Goal: Task Accomplishment & Management: Complete application form

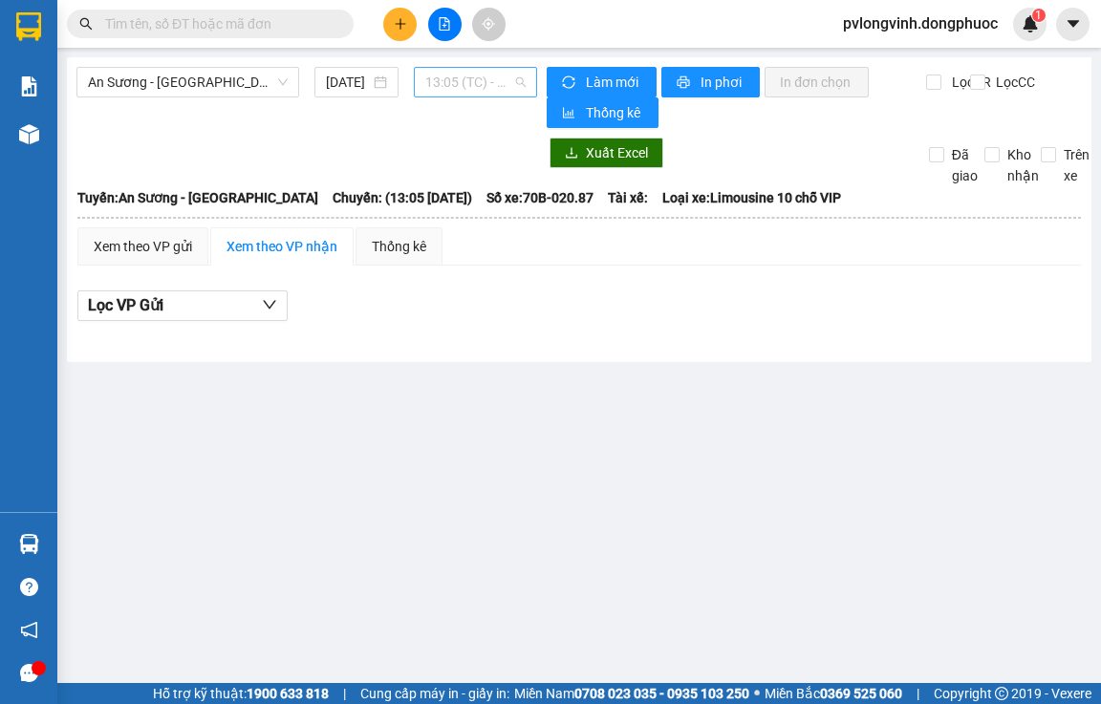
click at [476, 75] on span "13:05 (TC) - 70B-020.87" at bounding box center [475, 82] width 100 height 29
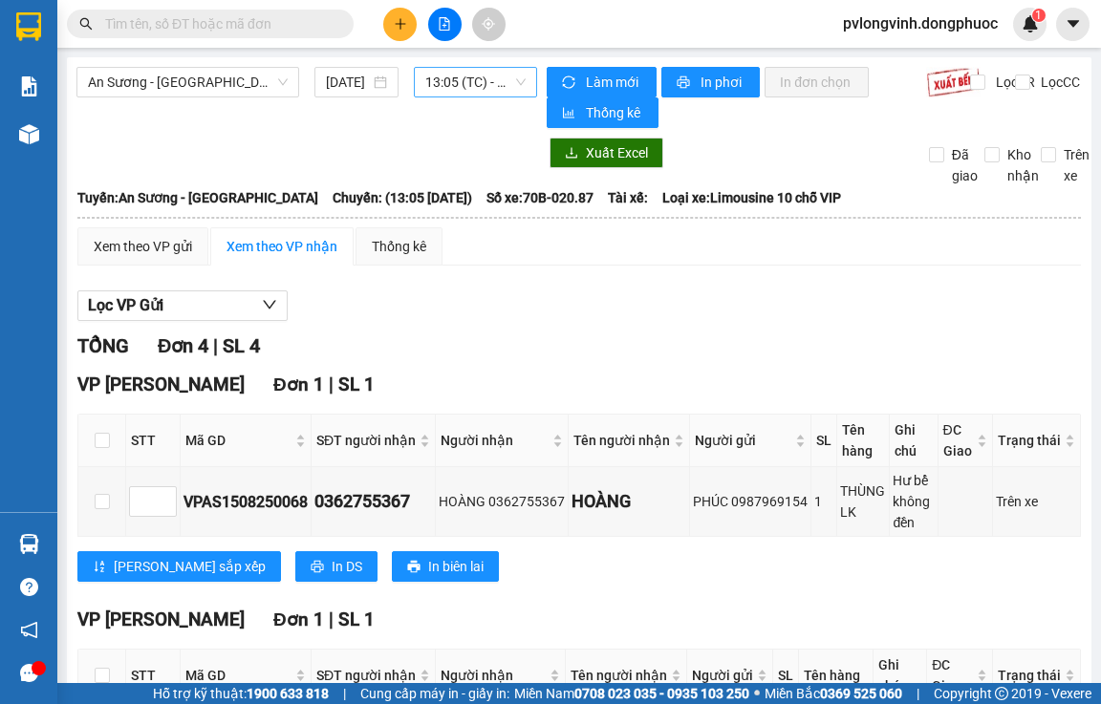
click at [487, 78] on span "13:05 (TC) - 70B-020.87" at bounding box center [475, 82] width 100 height 29
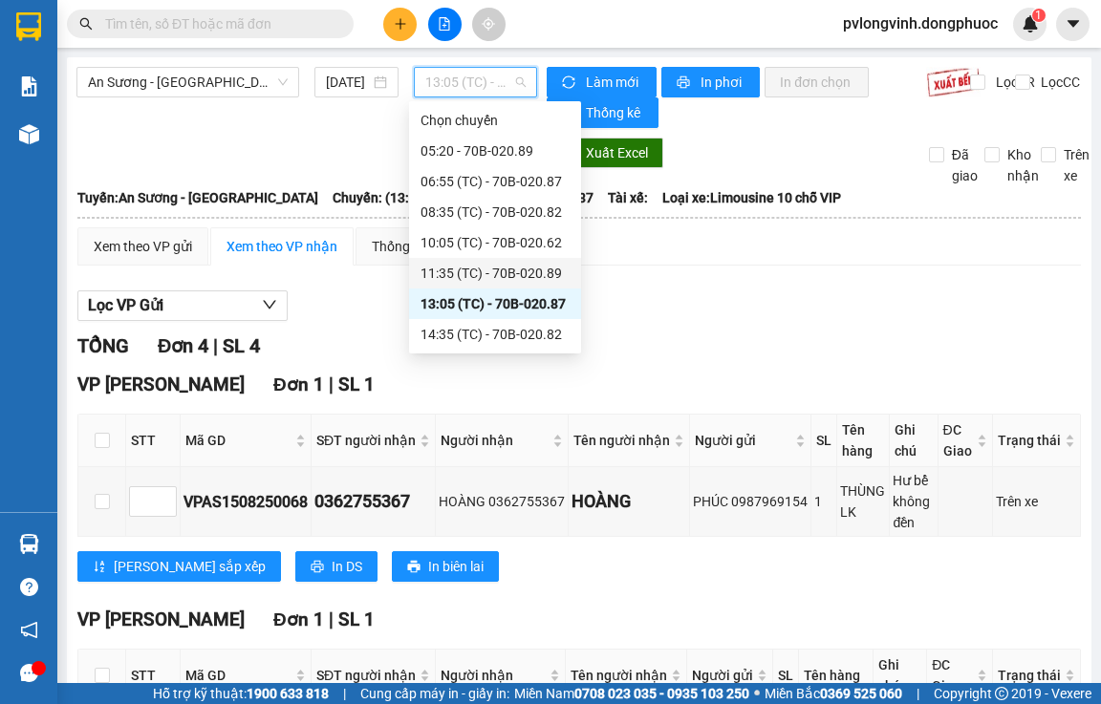
click at [504, 269] on div "11:35 (TC) - 70B-020.89" at bounding box center [494, 273] width 149 height 21
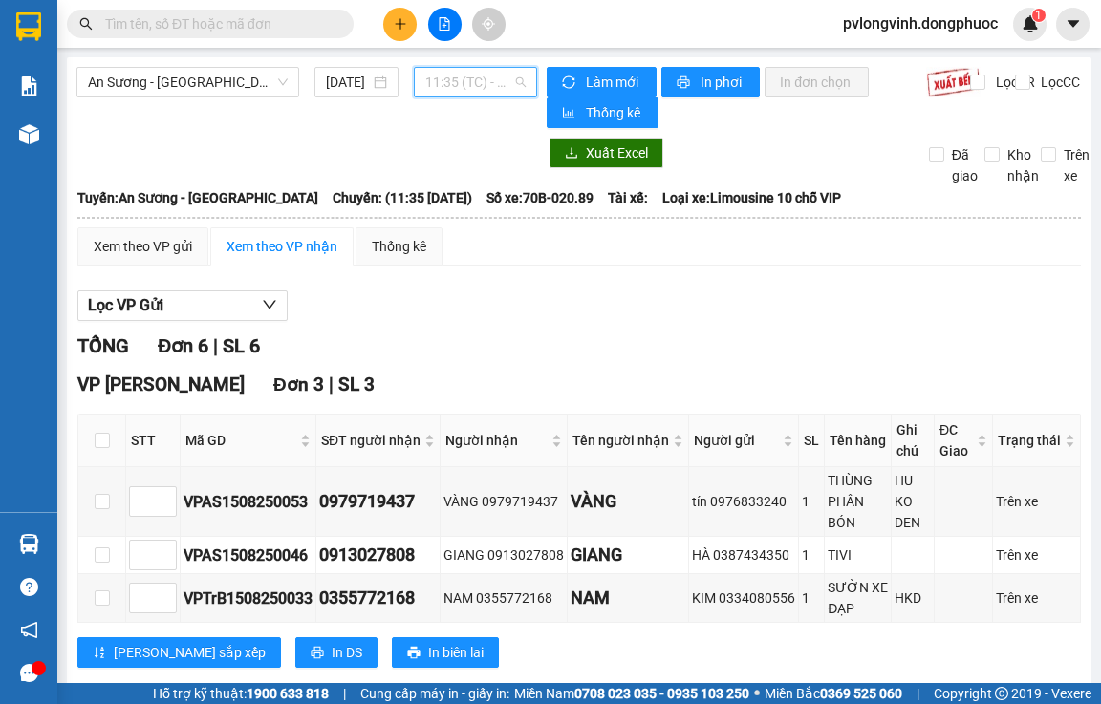
click at [452, 94] on span "11:35 (TC) - 70B-020.89" at bounding box center [475, 82] width 100 height 29
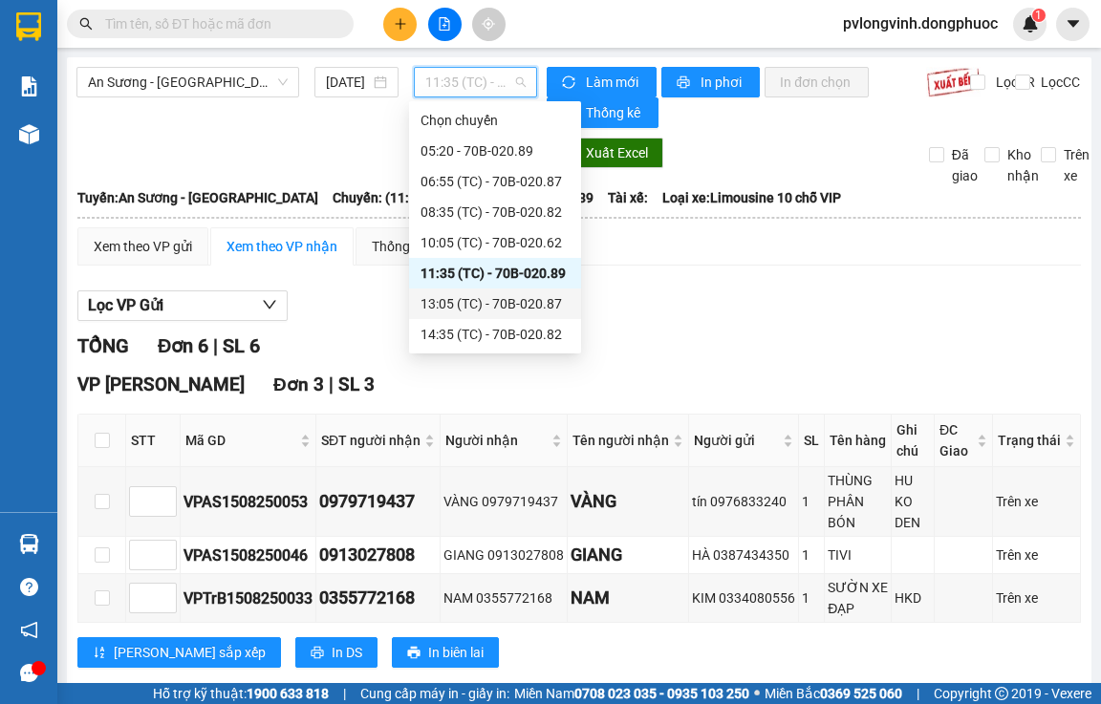
click at [489, 298] on div "13:05 (TC) - 70B-020.87" at bounding box center [494, 303] width 149 height 21
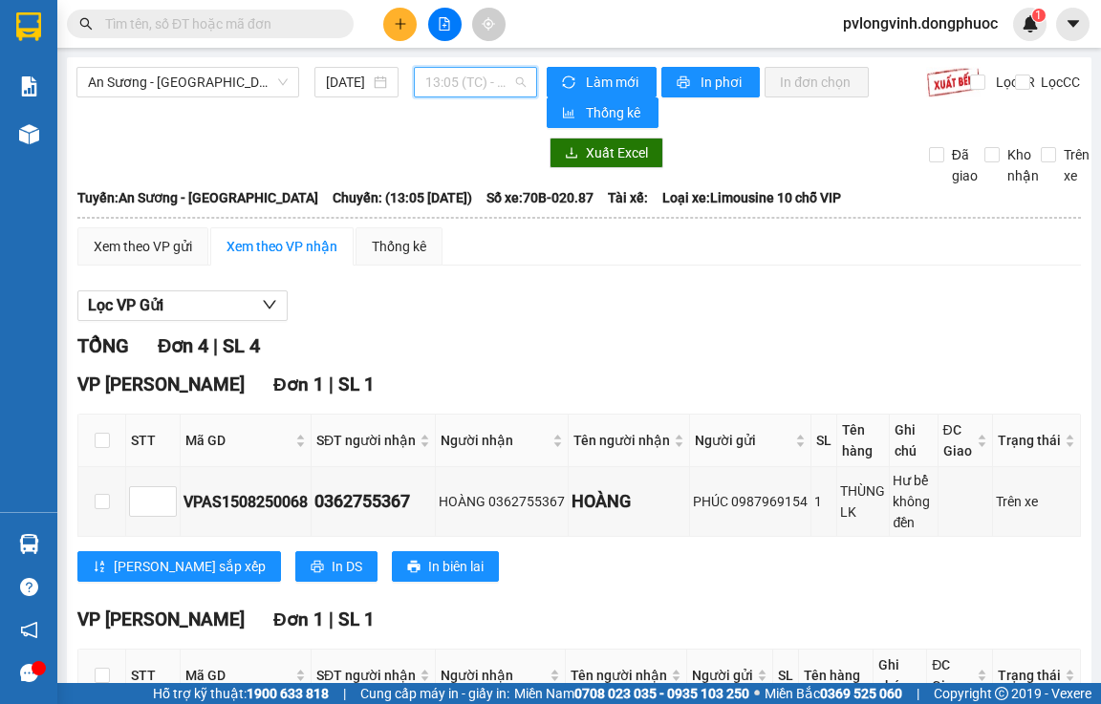
click at [483, 83] on span "13:05 (TC) - 70B-020.87" at bounding box center [475, 82] width 100 height 29
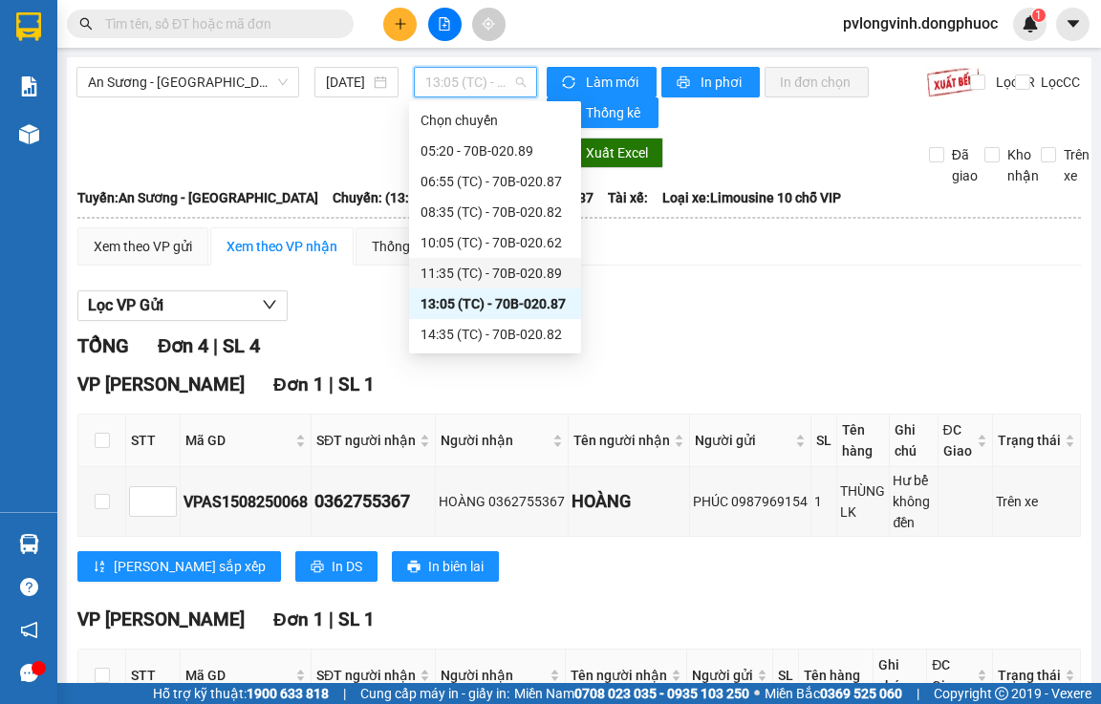
scroll to position [92, 0]
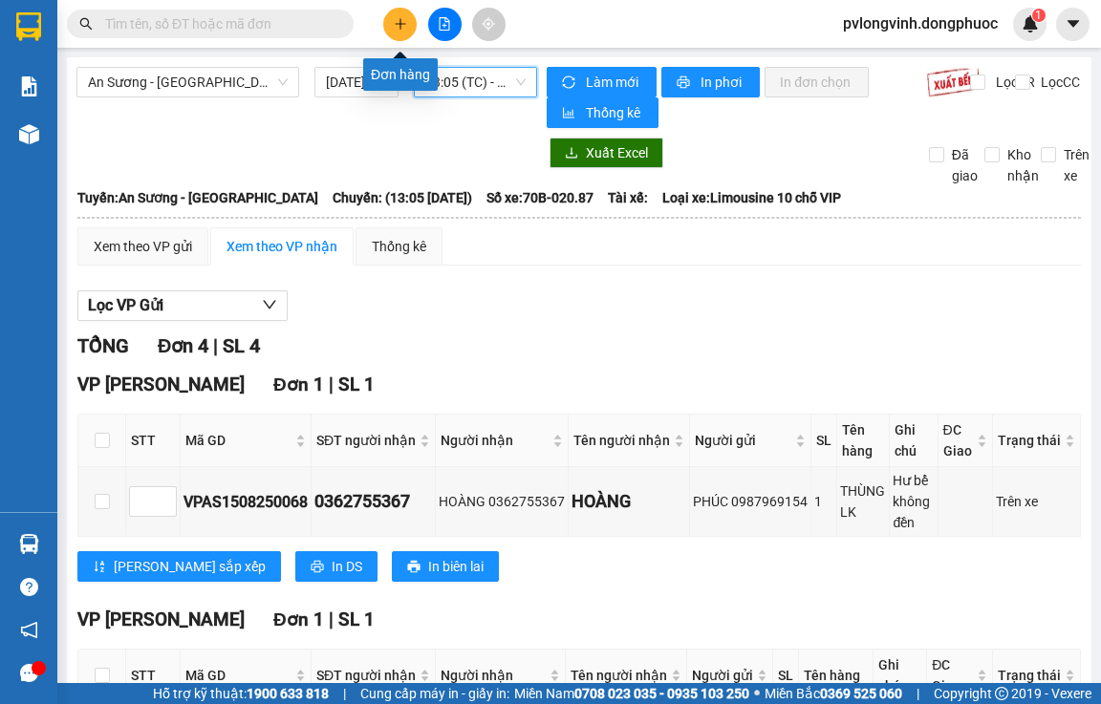
click at [394, 28] on icon "plus" at bounding box center [400, 23] width 13 height 13
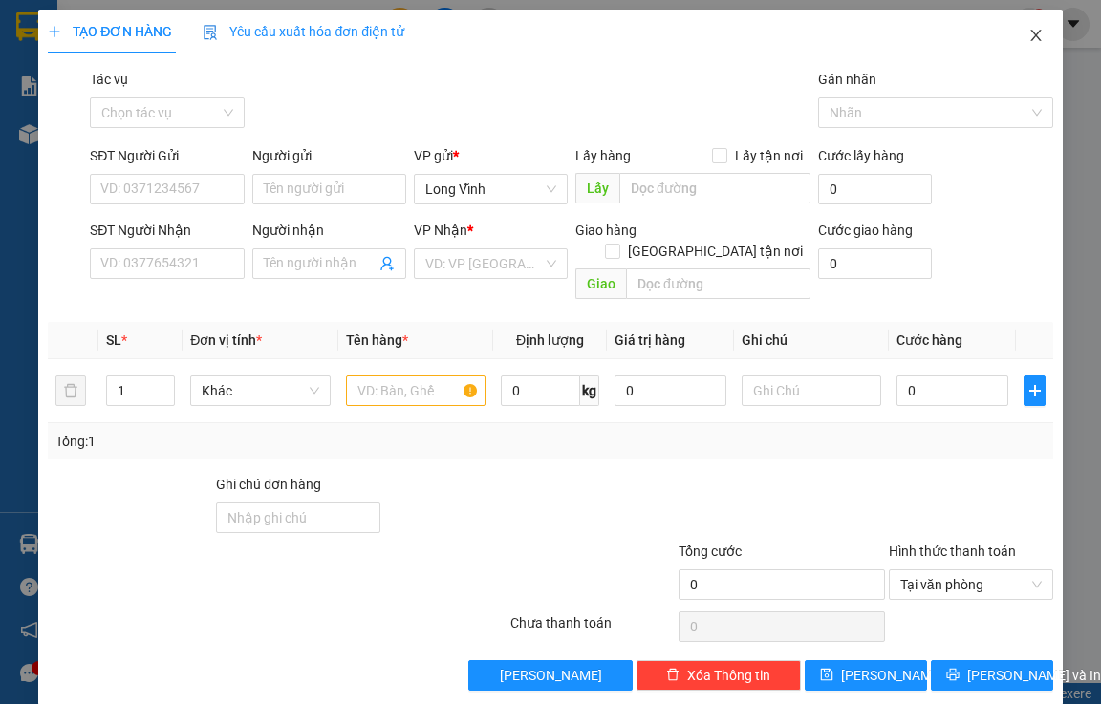
click at [1021, 26] on span "Close" at bounding box center [1036, 37] width 54 height 54
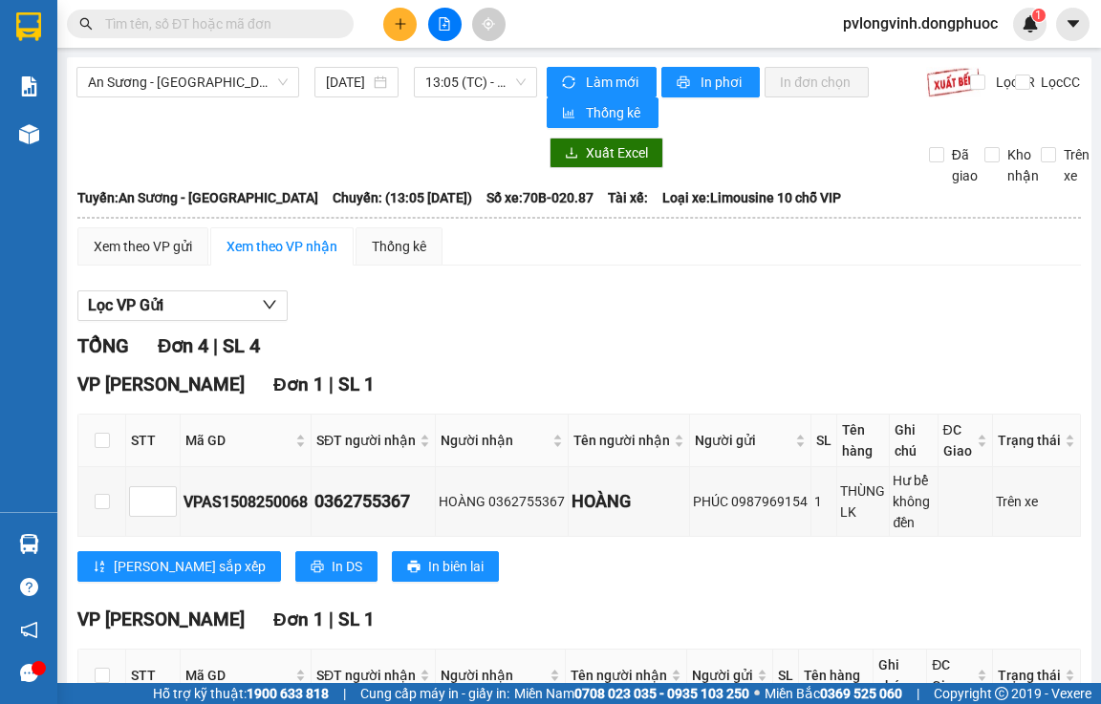
click at [405, 32] on button at bounding box center [399, 24] width 33 height 33
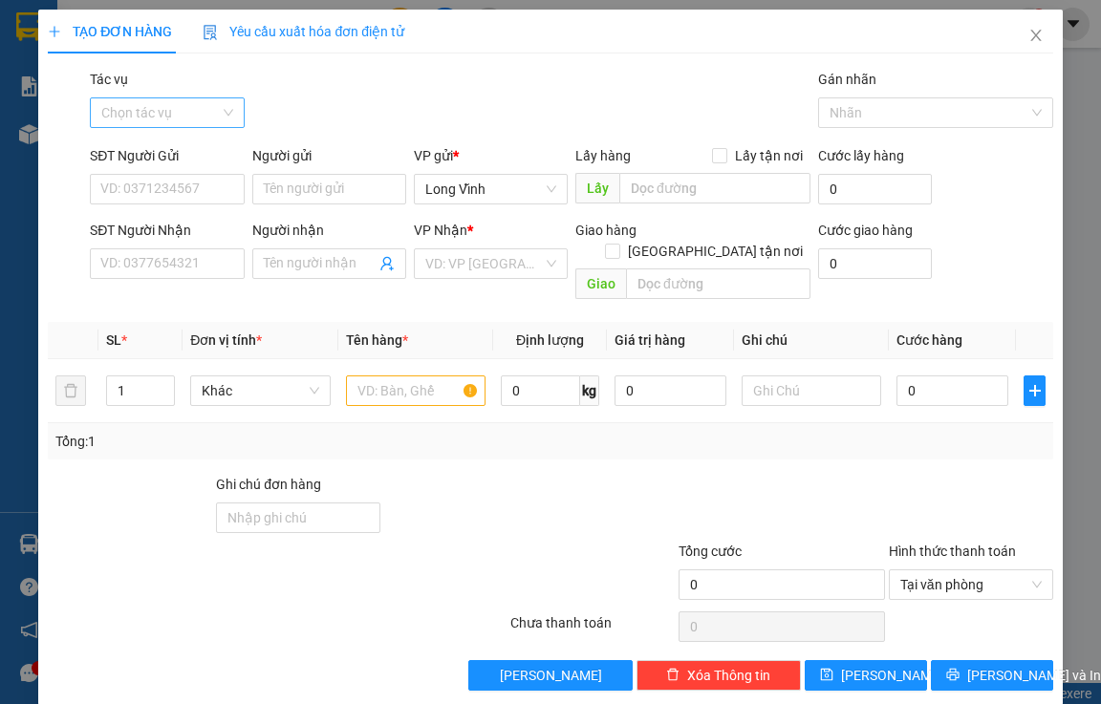
click at [191, 115] on input "Tác vụ" at bounding box center [160, 112] width 118 height 29
click at [183, 153] on div "Nhập hàng lên xe" at bounding box center [164, 150] width 129 height 21
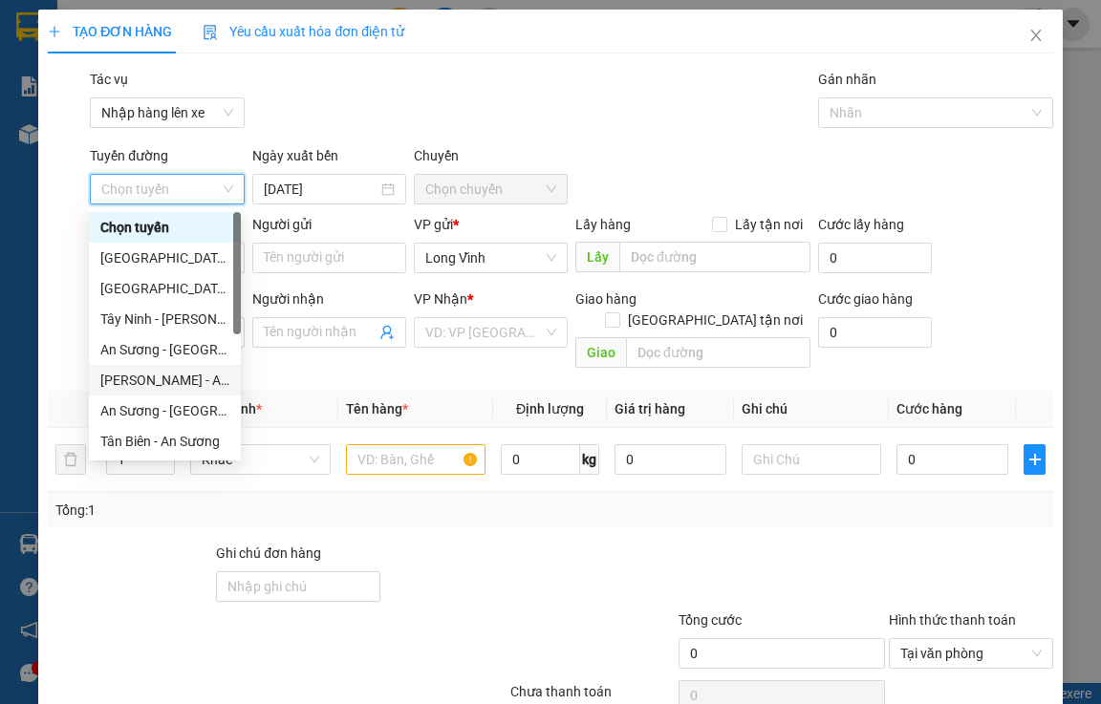
click at [161, 384] on div "[PERSON_NAME] - An Sương" at bounding box center [164, 380] width 129 height 21
type input "[DATE]"
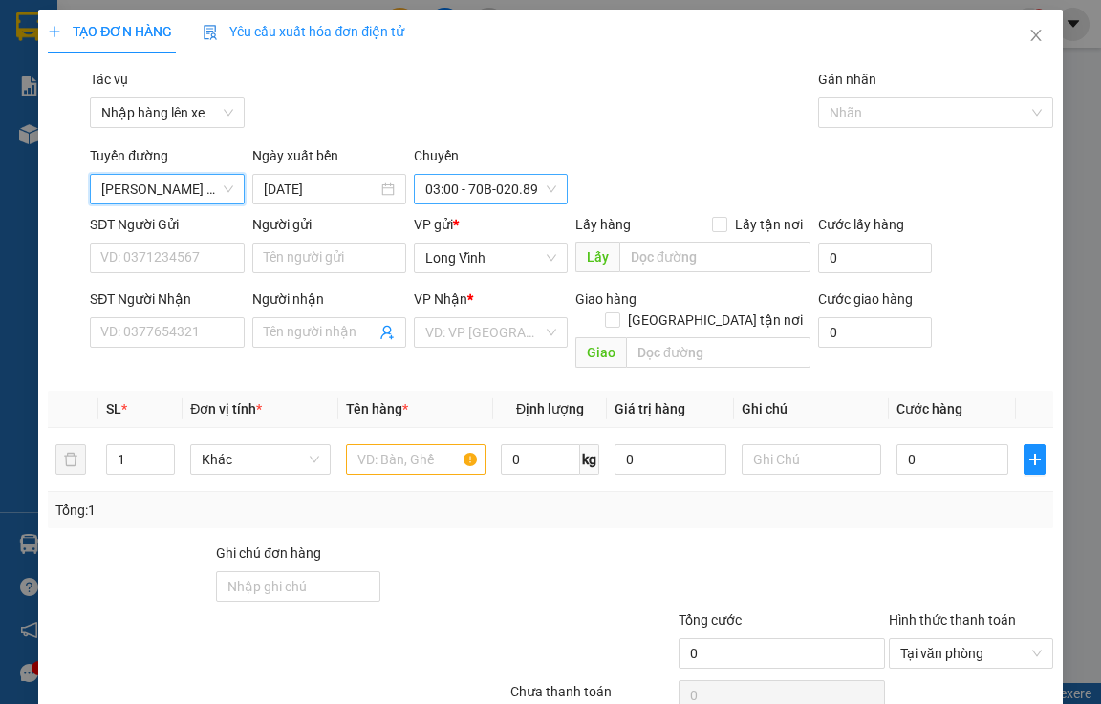
click at [517, 190] on span "03:00 - 70B-020.89" at bounding box center [490, 189] width 131 height 29
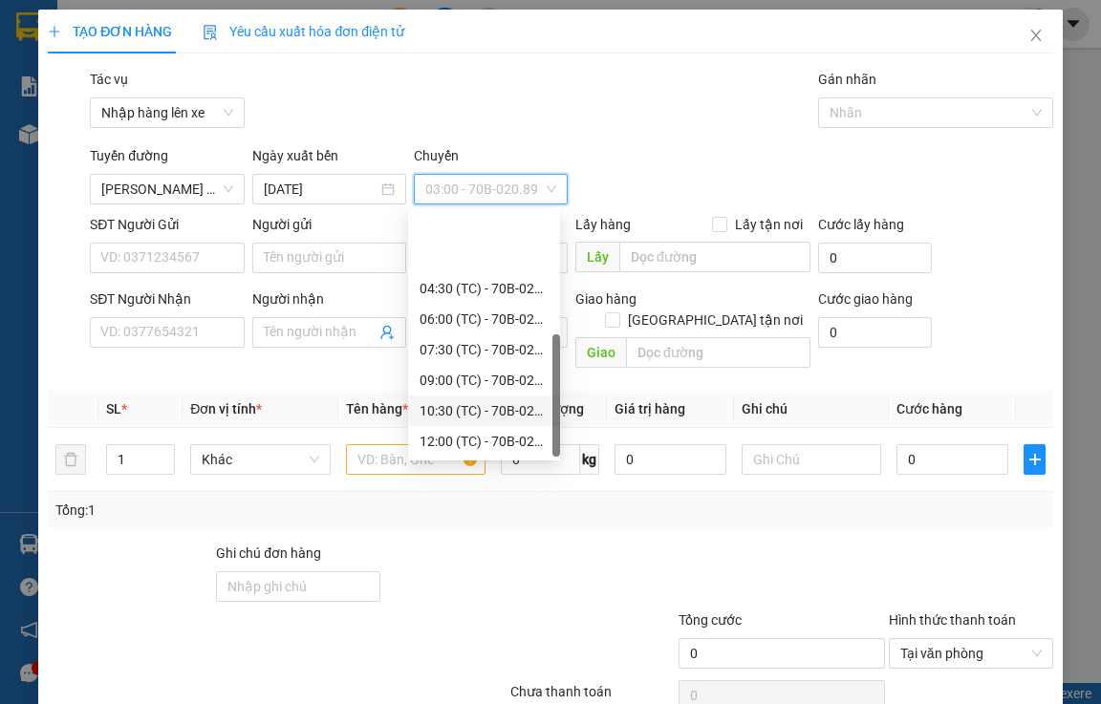
scroll to position [92, 0]
click at [497, 383] on div "13:30 (TC) - 70B-020.62" at bounding box center [484, 380] width 129 height 21
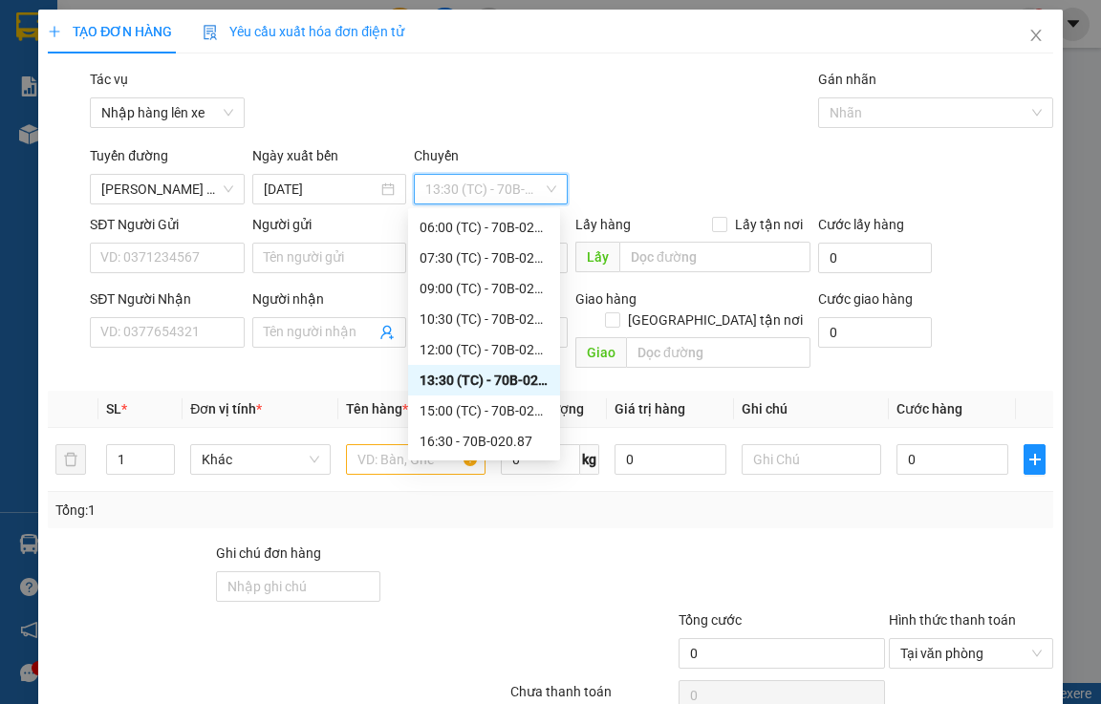
click at [506, 384] on div "13:30 (TC) - 70B-020.62" at bounding box center [484, 380] width 129 height 21
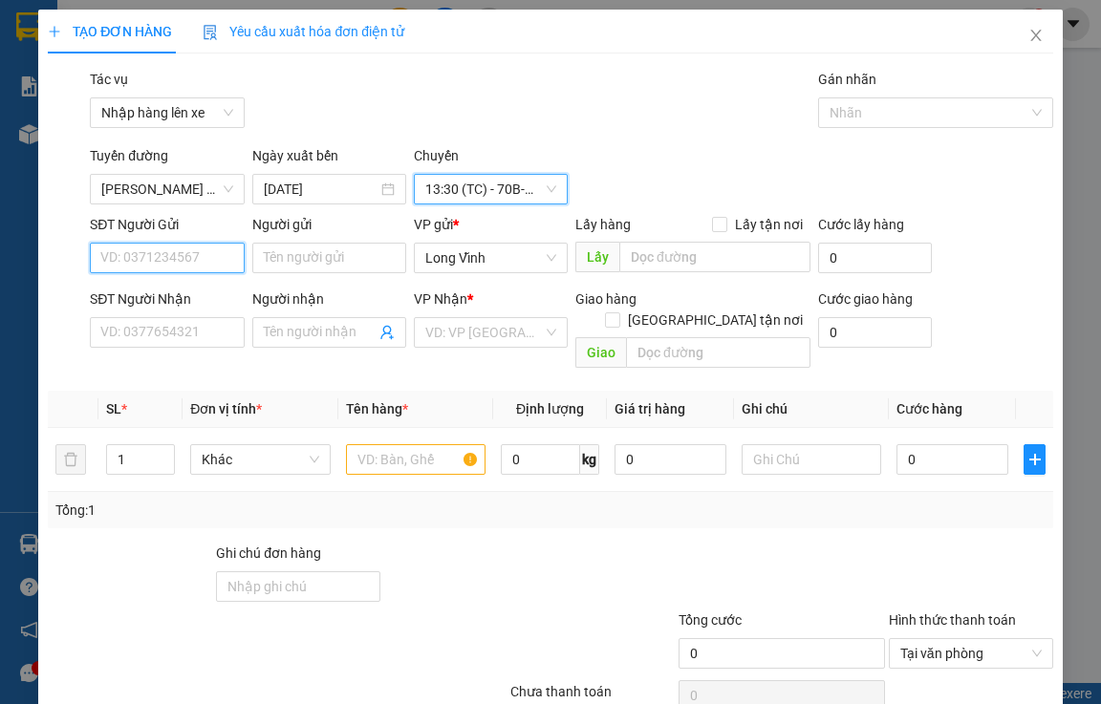
click at [165, 257] on input "SĐT Người Gửi" at bounding box center [167, 258] width 154 height 31
type input "0"
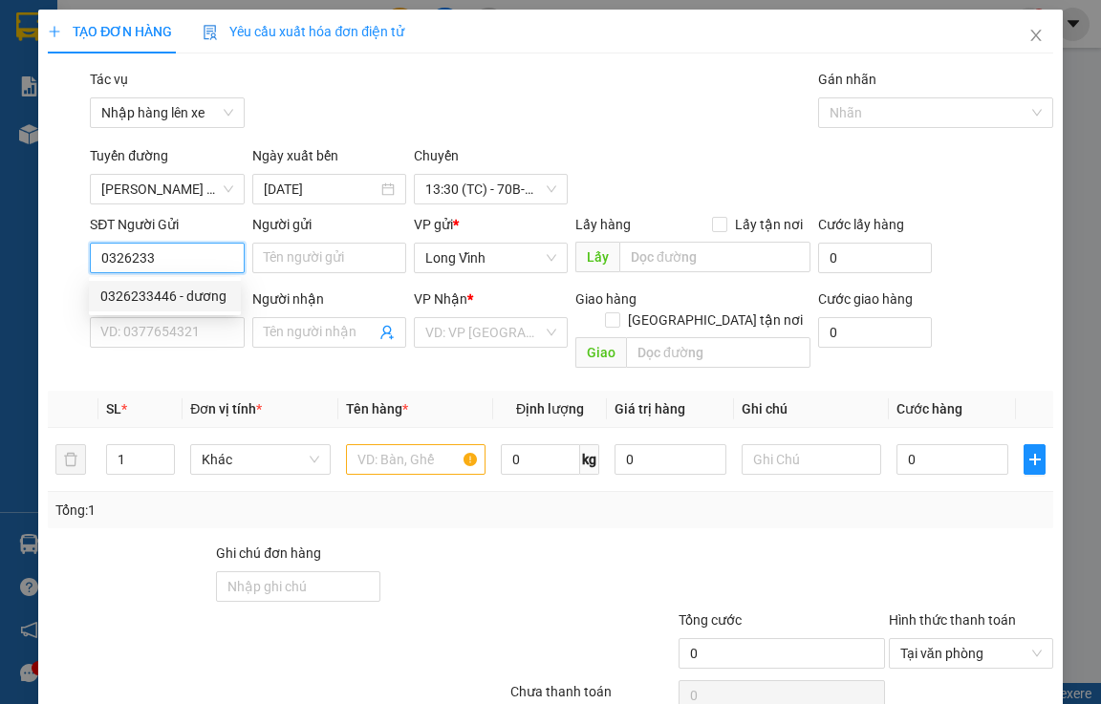
click at [197, 295] on div "0326233446 - dương" at bounding box center [164, 296] width 129 height 21
type input "0326233446"
type input "dương"
type input "0934183478"
type input "NGÂN"
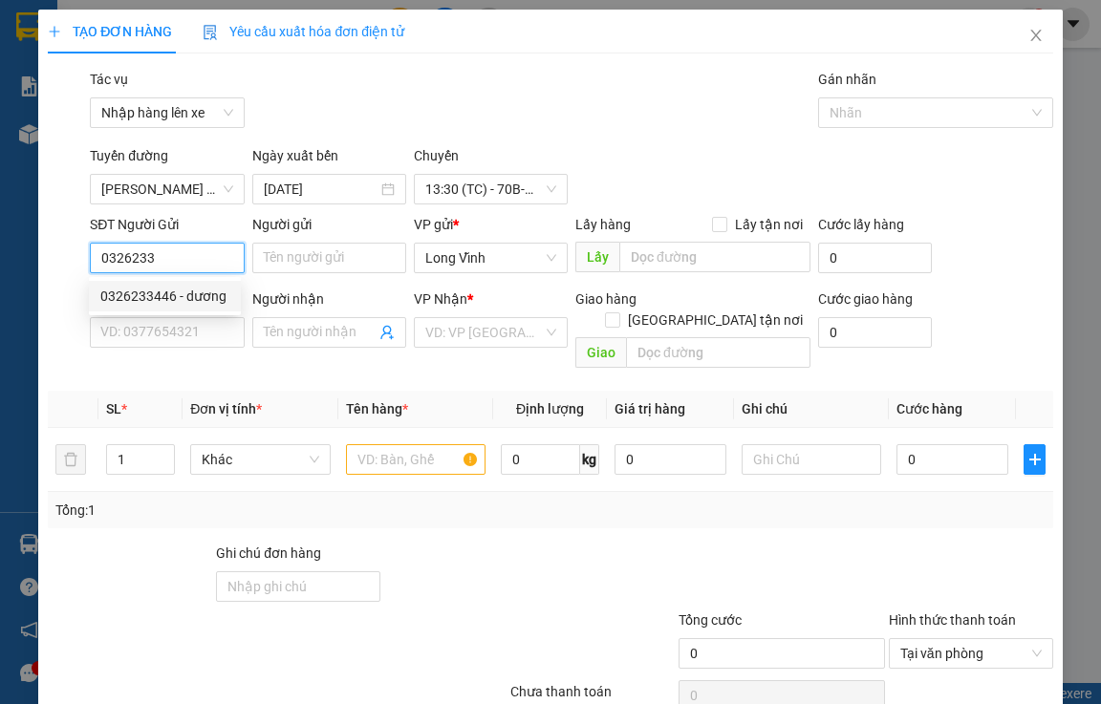
type input "Kđb"
type input "90.000"
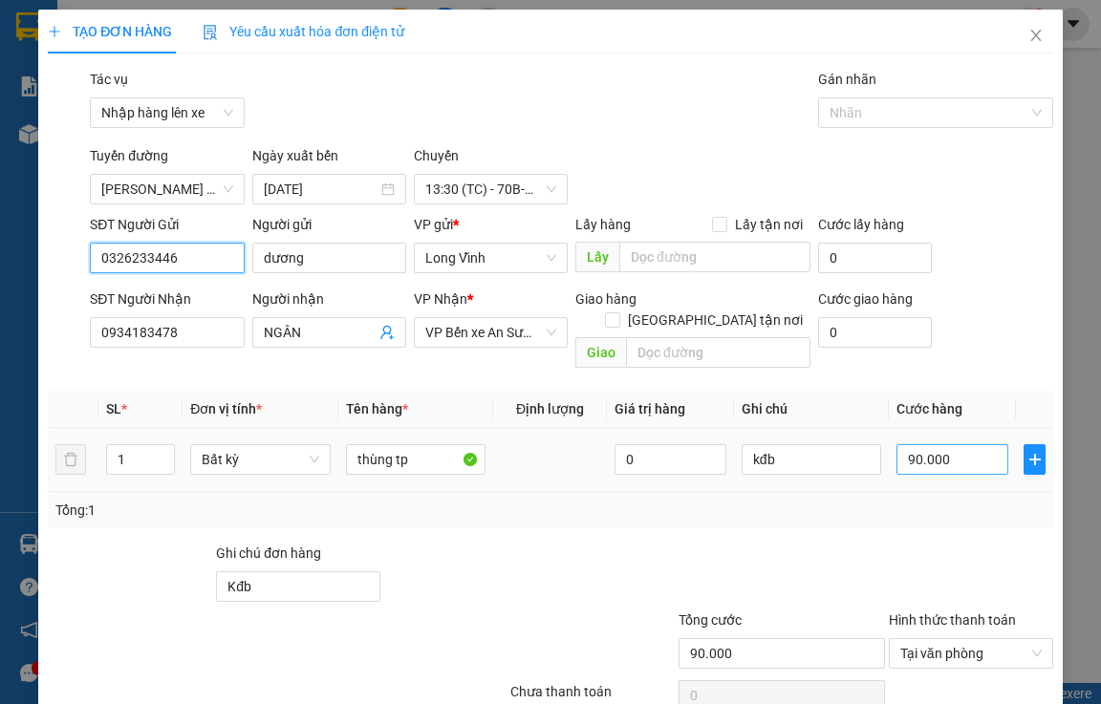
type input "0326233446"
click at [904, 444] on input "90.000" at bounding box center [952, 459] width 112 height 31
type input "4"
type input "40"
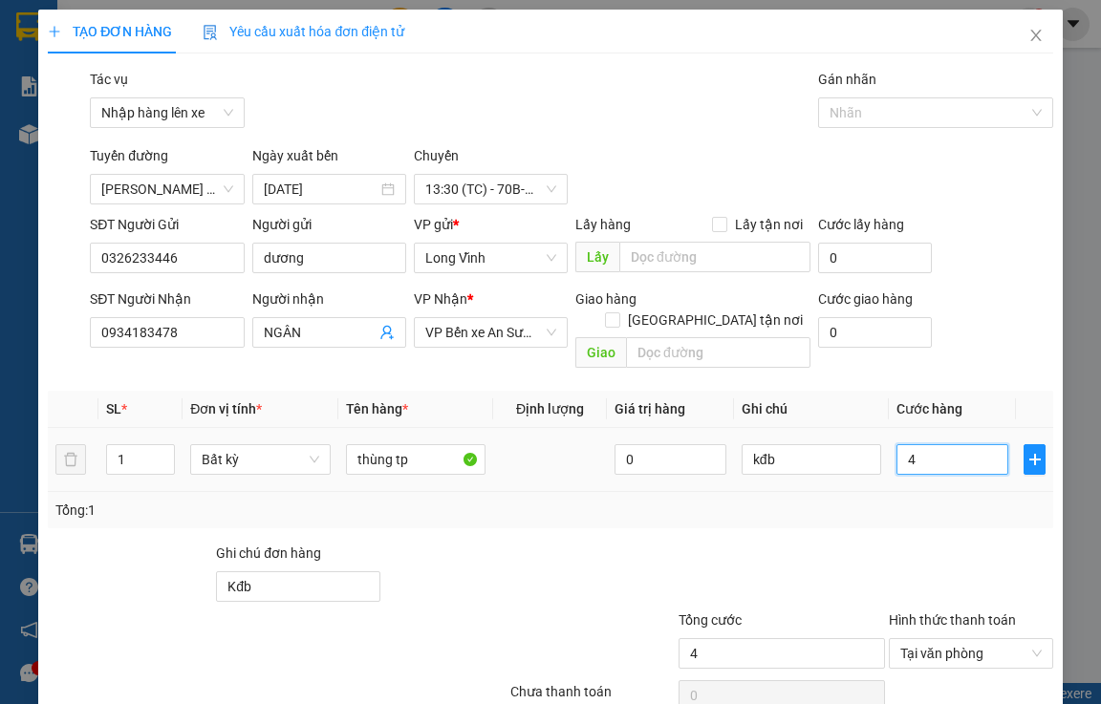
type input "40"
type input "400"
type input "4.000"
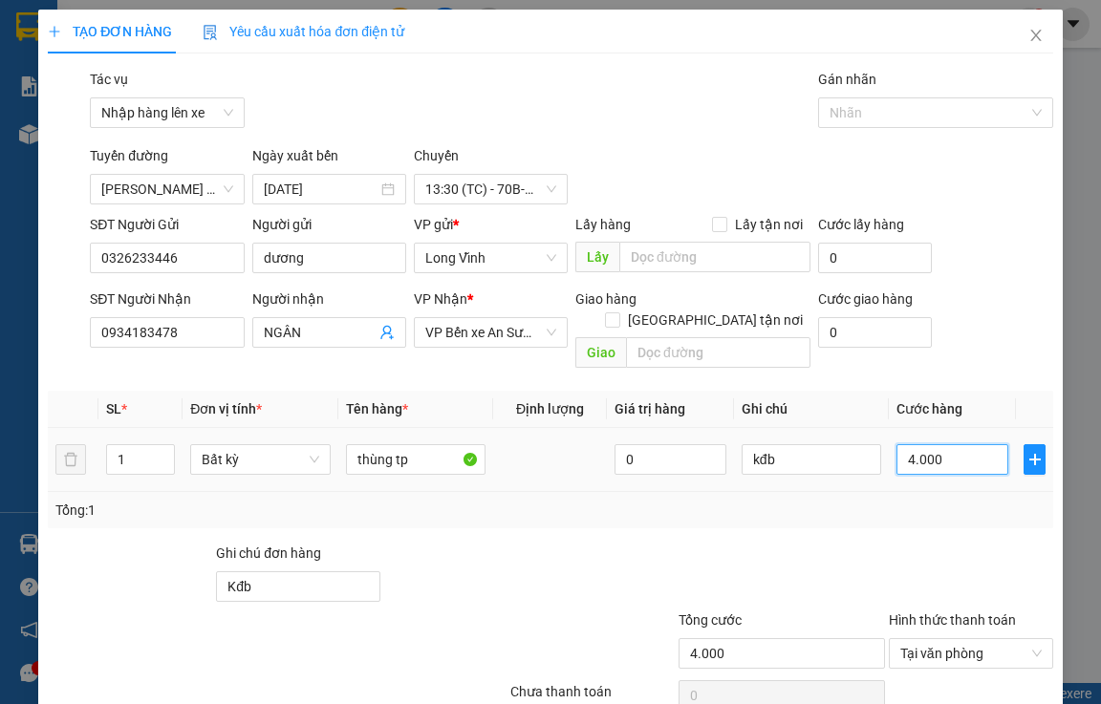
type input "40.000"
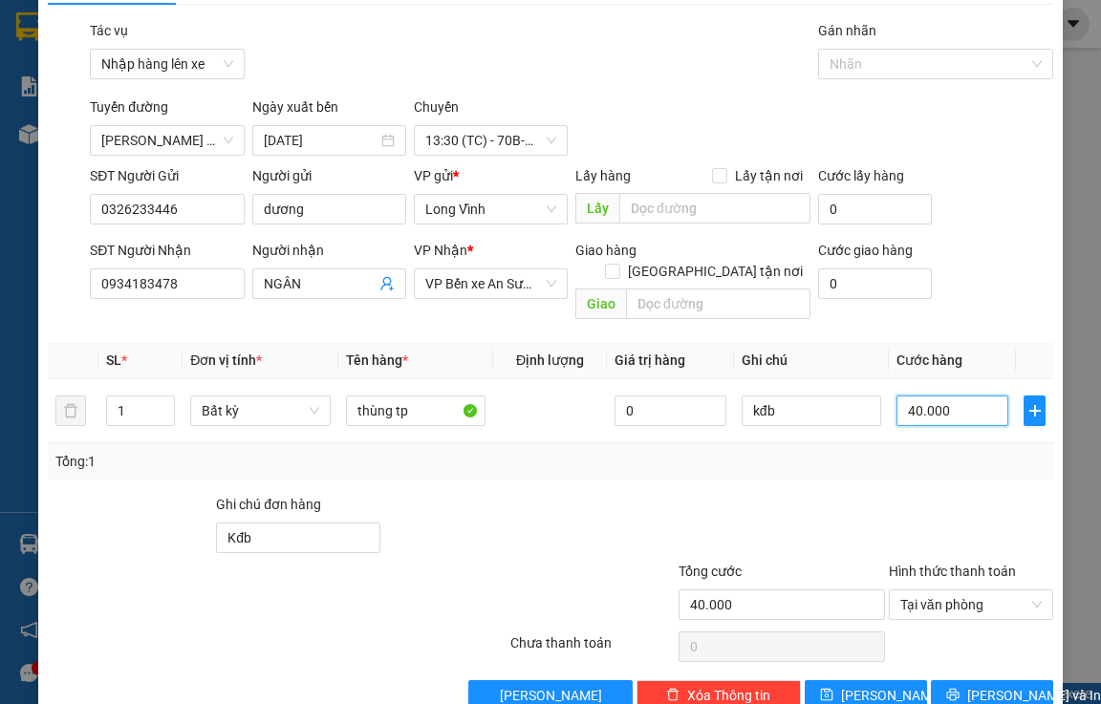
scroll to position [72, 0]
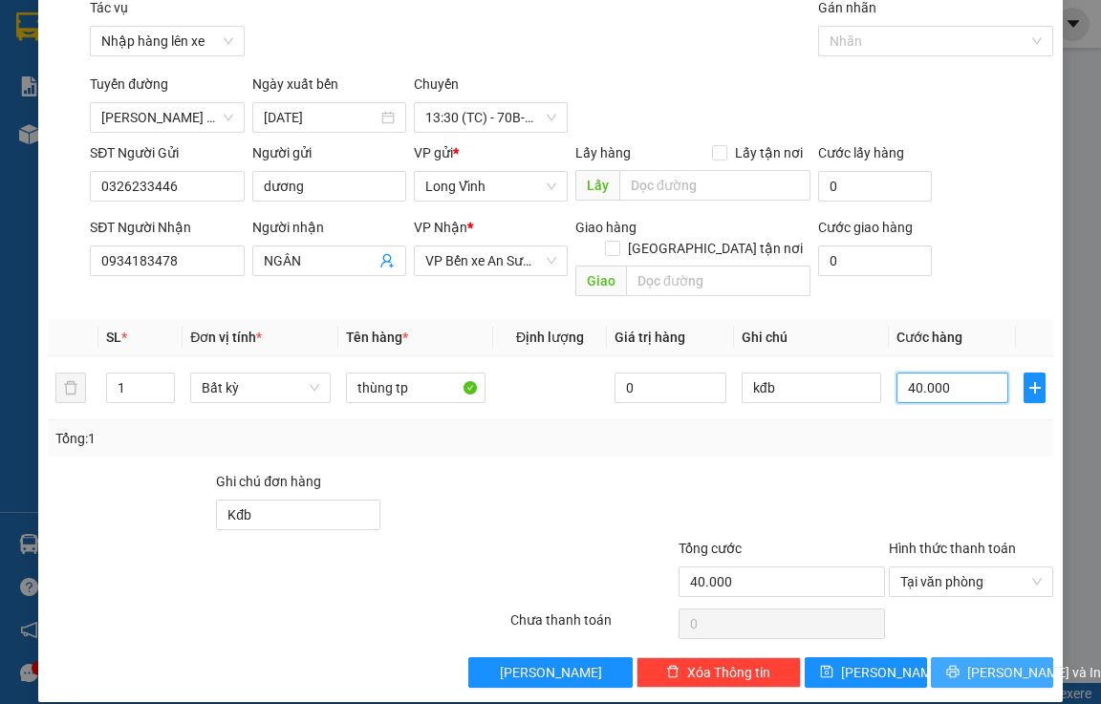
type input "40.000"
click at [1013, 662] on span "[PERSON_NAME] và In" at bounding box center [1034, 672] width 134 height 21
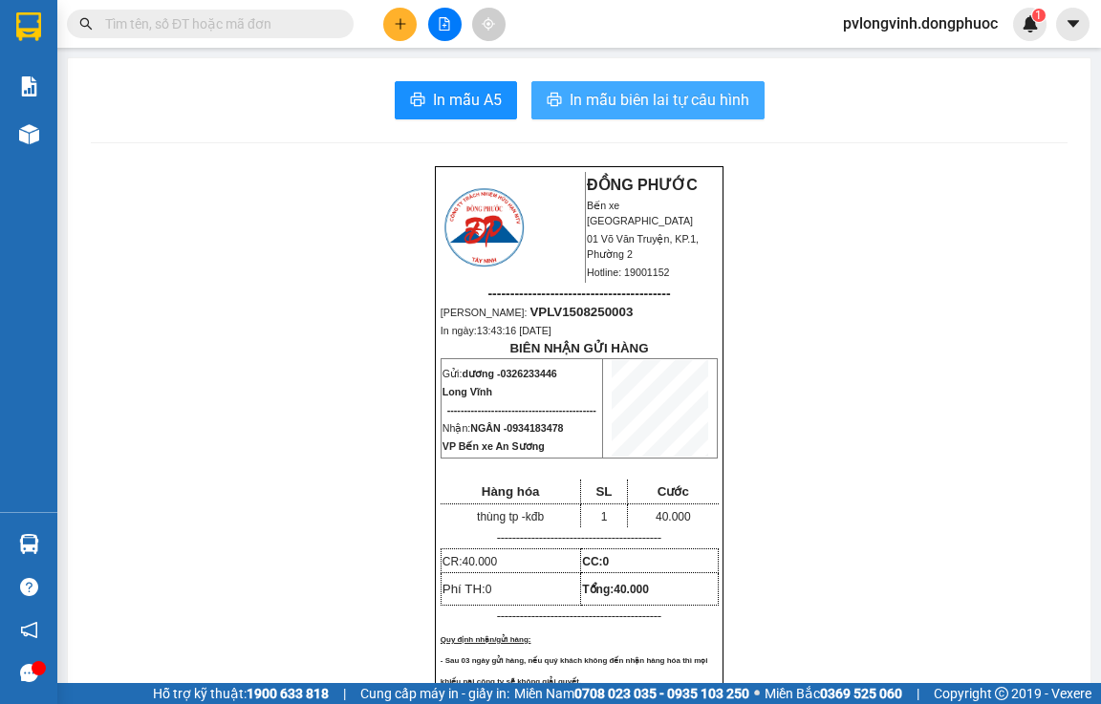
click at [679, 96] on span "In mẫu biên lai tự cấu hình" at bounding box center [660, 100] width 180 height 24
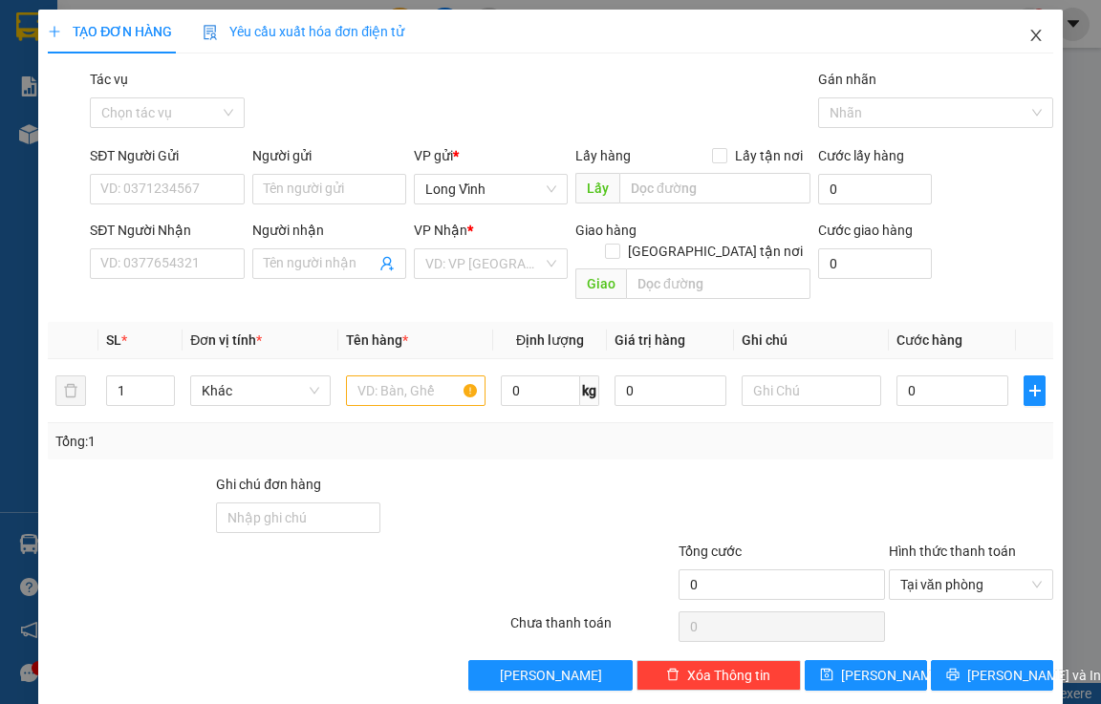
click at [1028, 32] on icon "close" at bounding box center [1035, 35] width 15 height 15
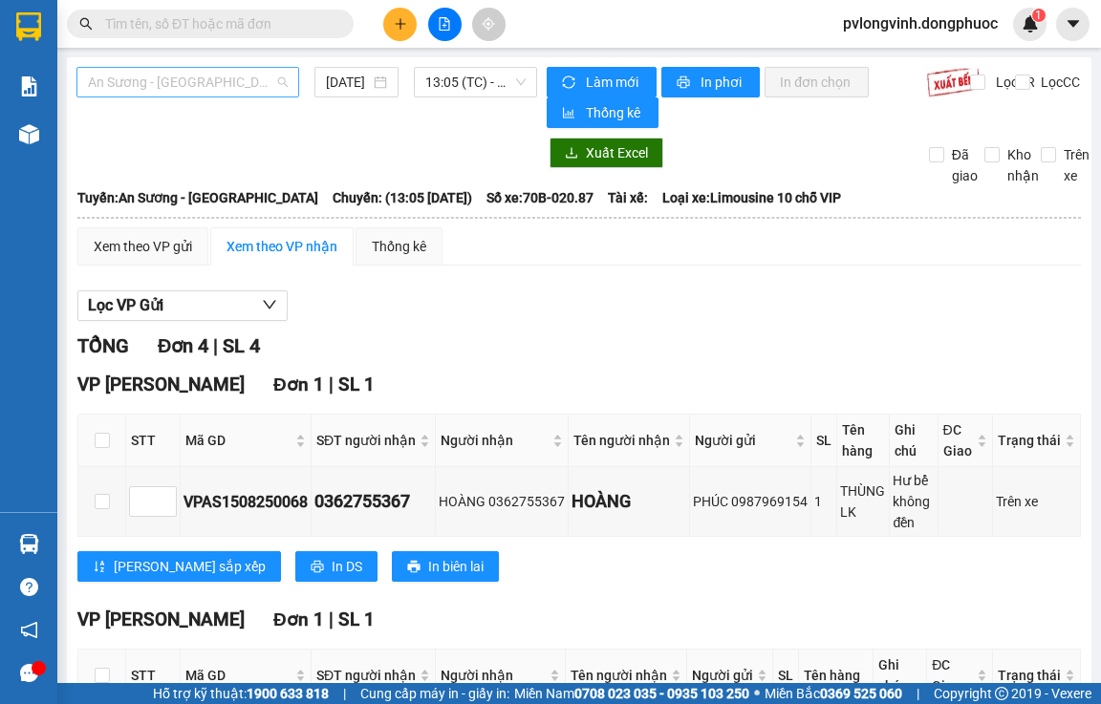
click at [253, 89] on span "An Sương - [GEOGRAPHIC_DATA]" at bounding box center [188, 82] width 200 height 29
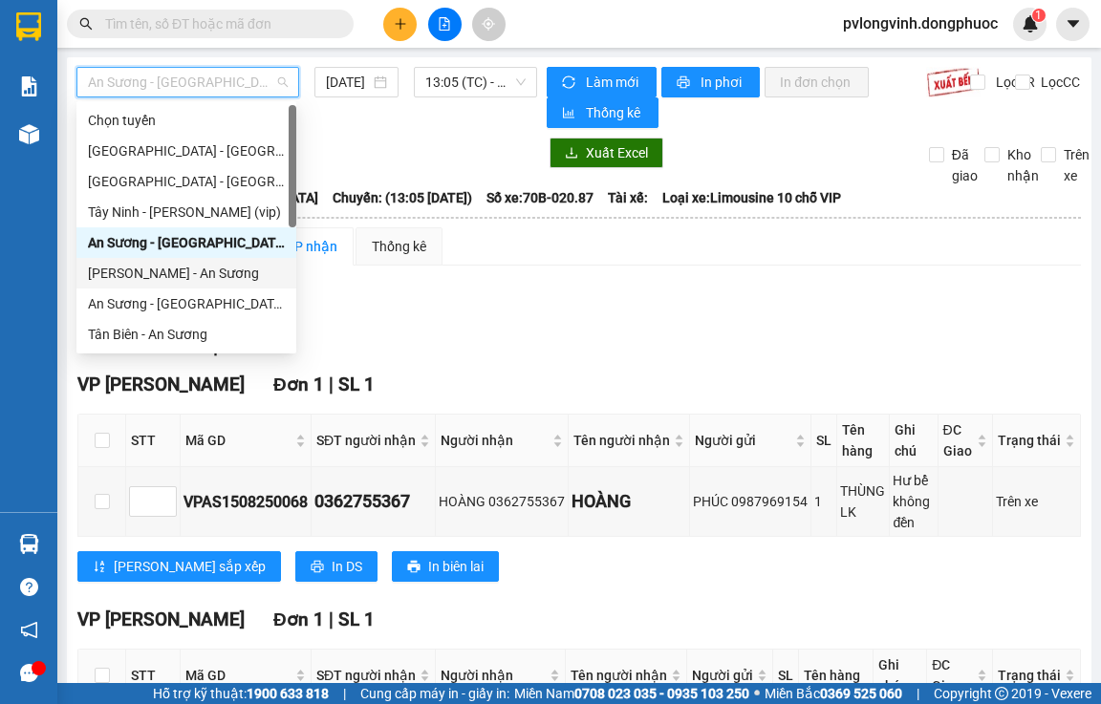
drag, startPoint x: 158, startPoint y: 270, endPoint x: 495, endPoint y: 146, distance: 359.5
click at [165, 269] on div "[PERSON_NAME] - An Sương" at bounding box center [186, 273] width 197 height 21
type input "[DATE]"
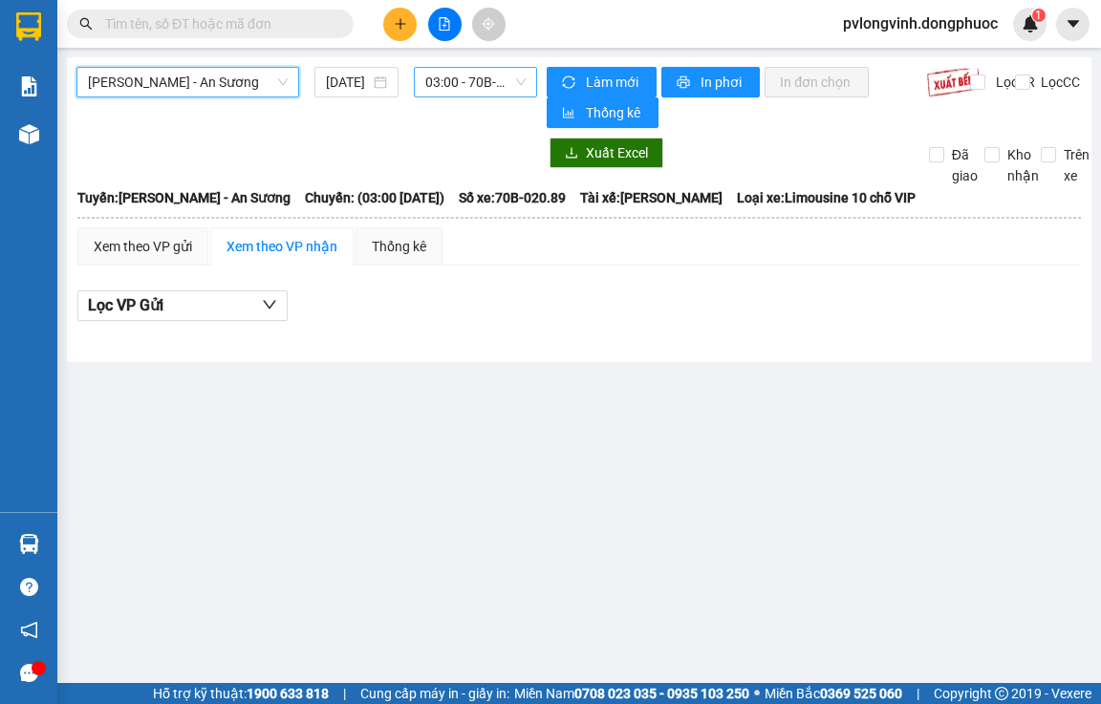
click at [487, 87] on span "03:00 - 70B-020.89" at bounding box center [475, 82] width 100 height 29
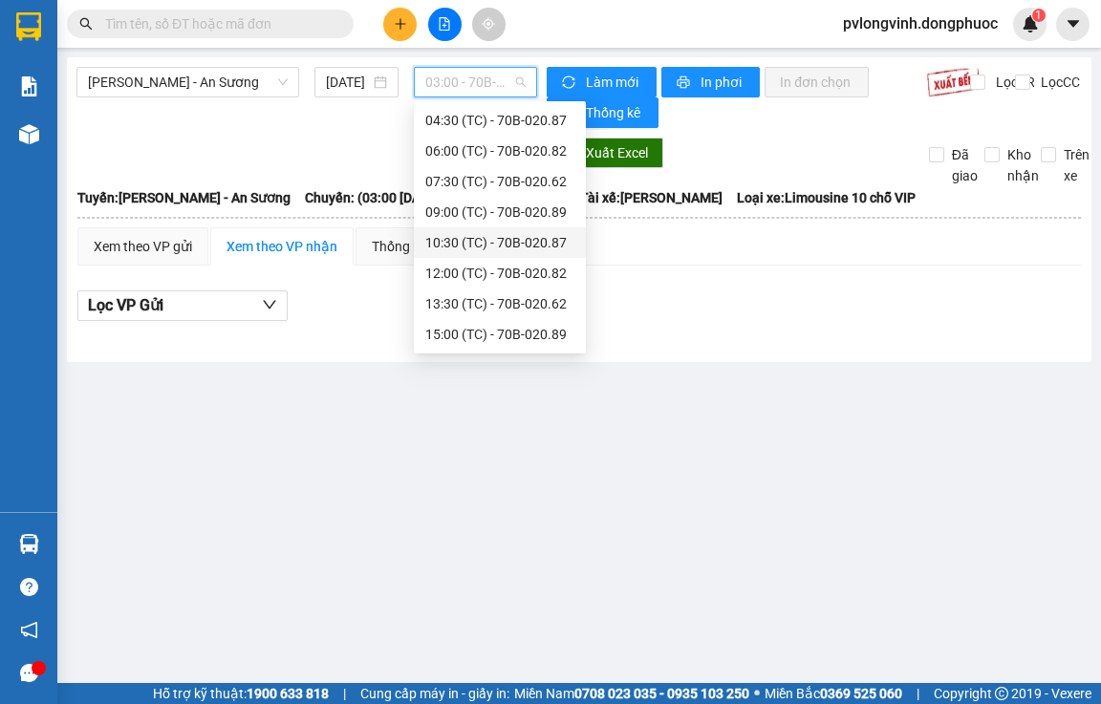
scroll to position [92, 0]
click at [509, 269] on div "13:30 (TC) - 70B-020.62" at bounding box center [499, 273] width 149 height 21
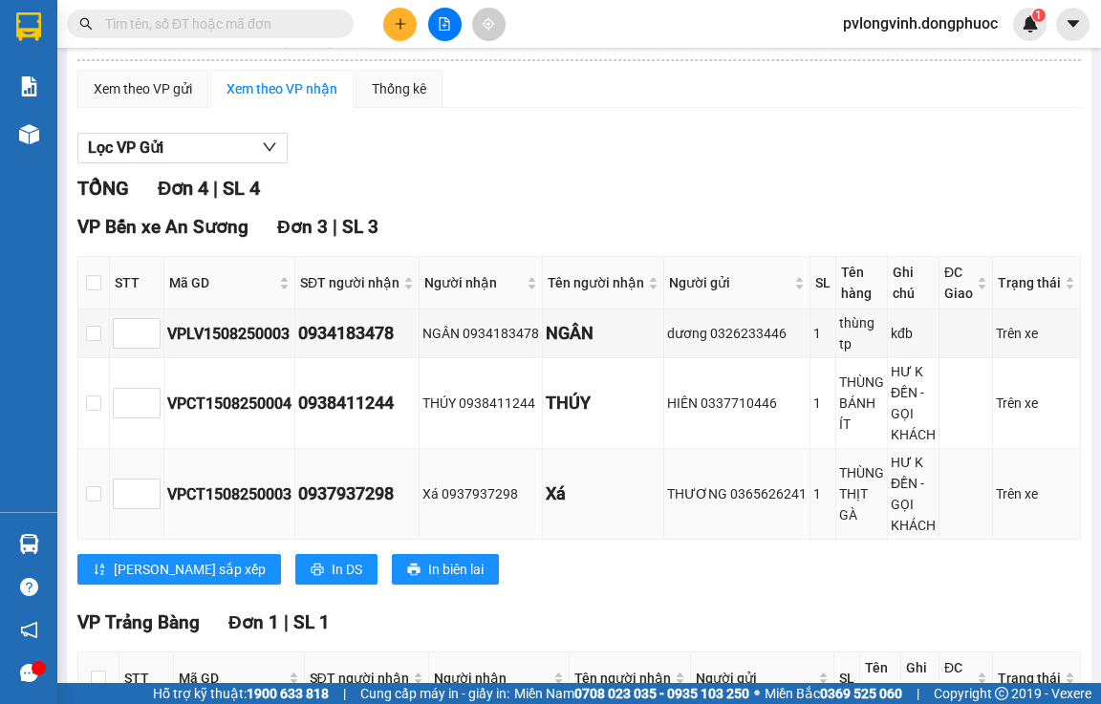
scroll to position [157, 0]
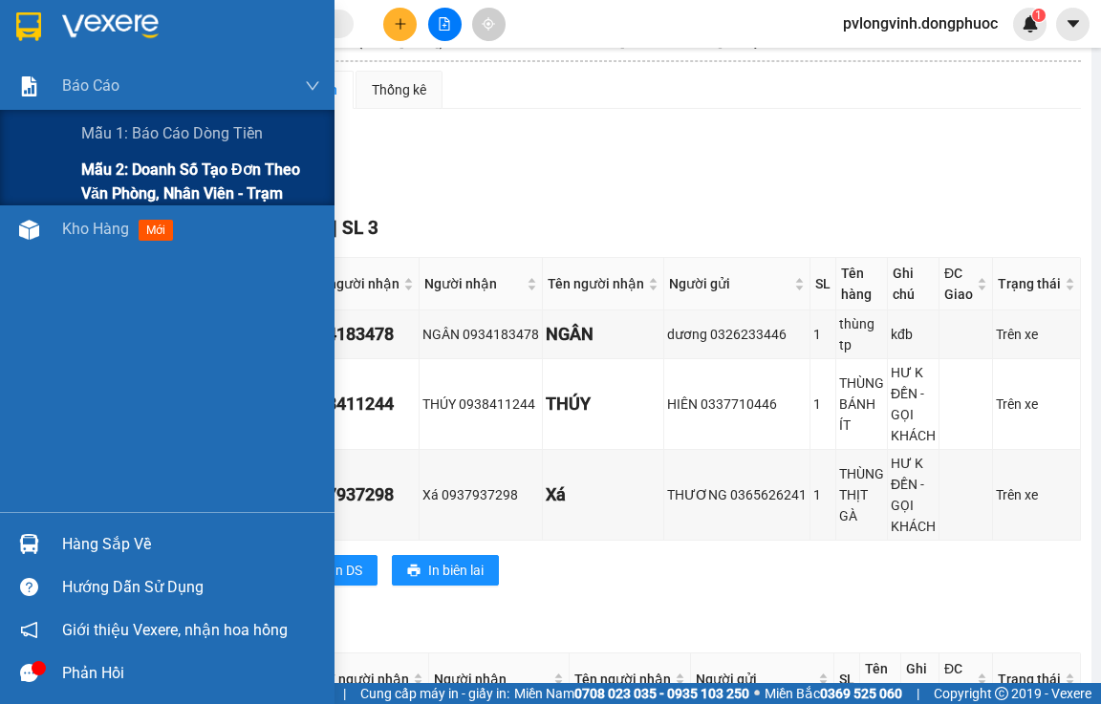
click at [147, 174] on span "Mẫu 2: Doanh số tạo đơn theo Văn phòng, nhân viên - Trạm" at bounding box center [200, 182] width 239 height 48
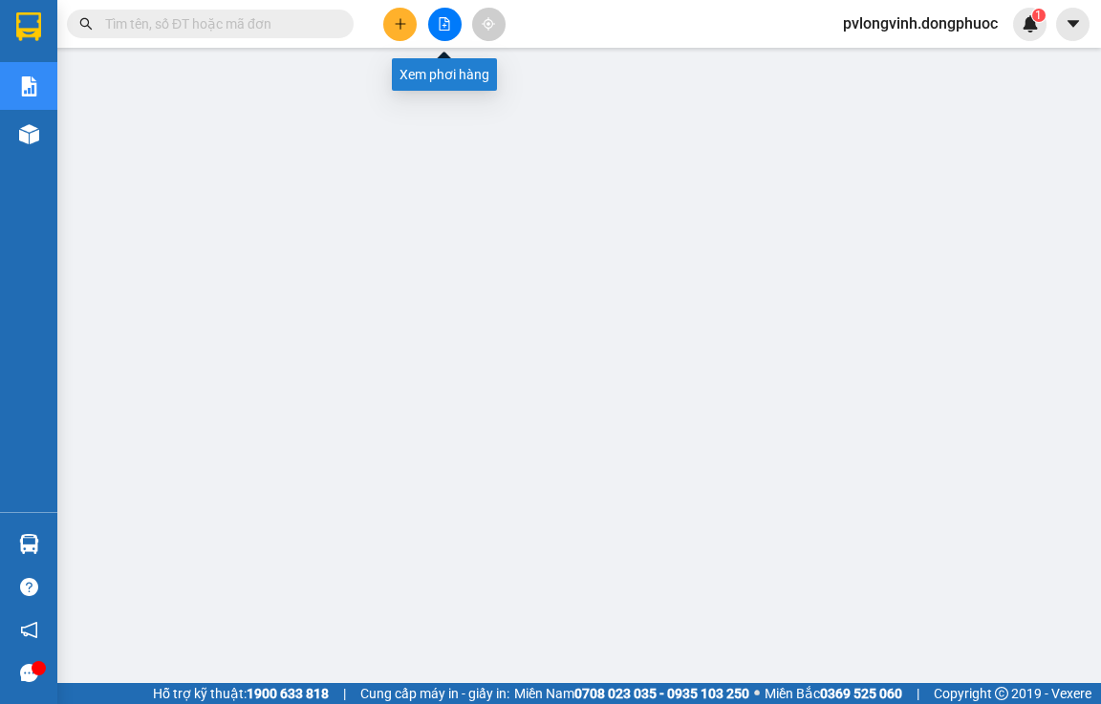
click at [448, 33] on button at bounding box center [444, 24] width 33 height 33
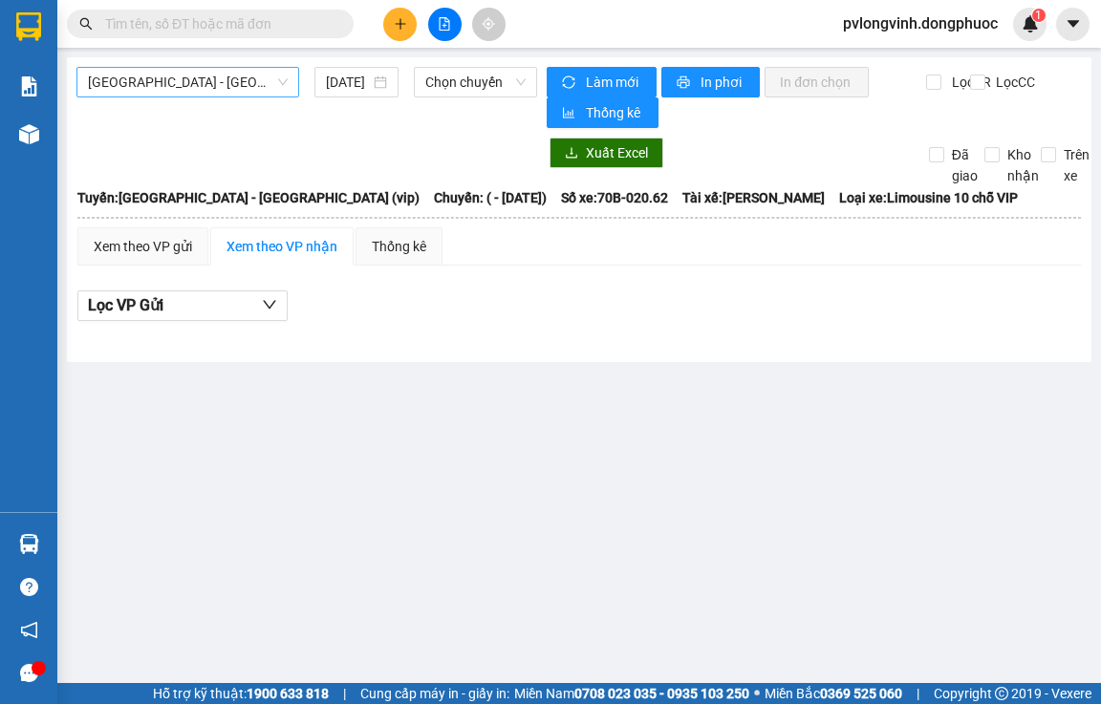
click at [204, 79] on span "[GEOGRAPHIC_DATA] - [GEOGRAPHIC_DATA] (vip)" at bounding box center [188, 82] width 200 height 29
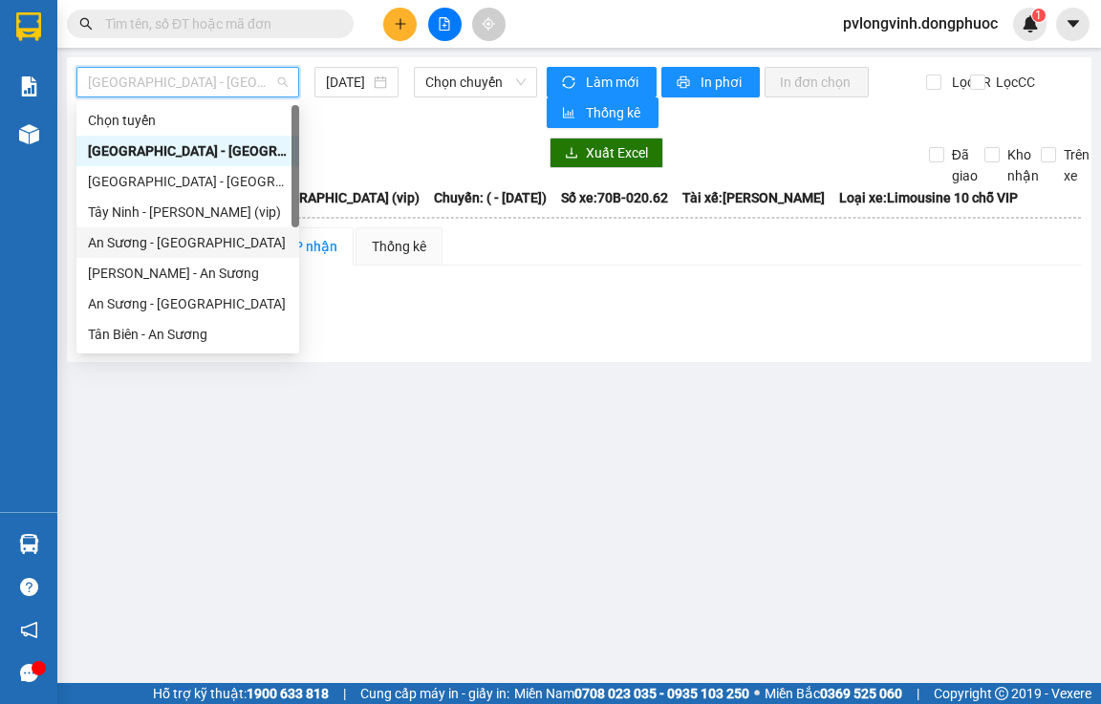
click at [152, 234] on div "An Sương - [GEOGRAPHIC_DATA]" at bounding box center [188, 242] width 200 height 21
type input "[DATE]"
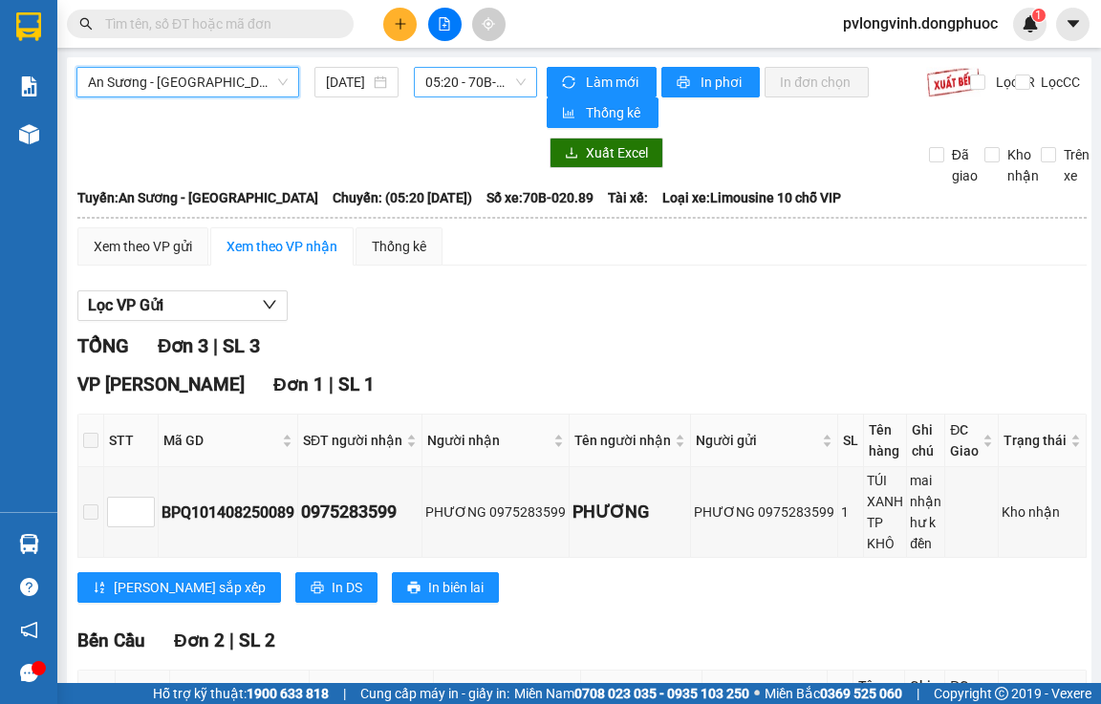
click at [478, 84] on span "05:20 - 70B-020.89" at bounding box center [475, 82] width 100 height 29
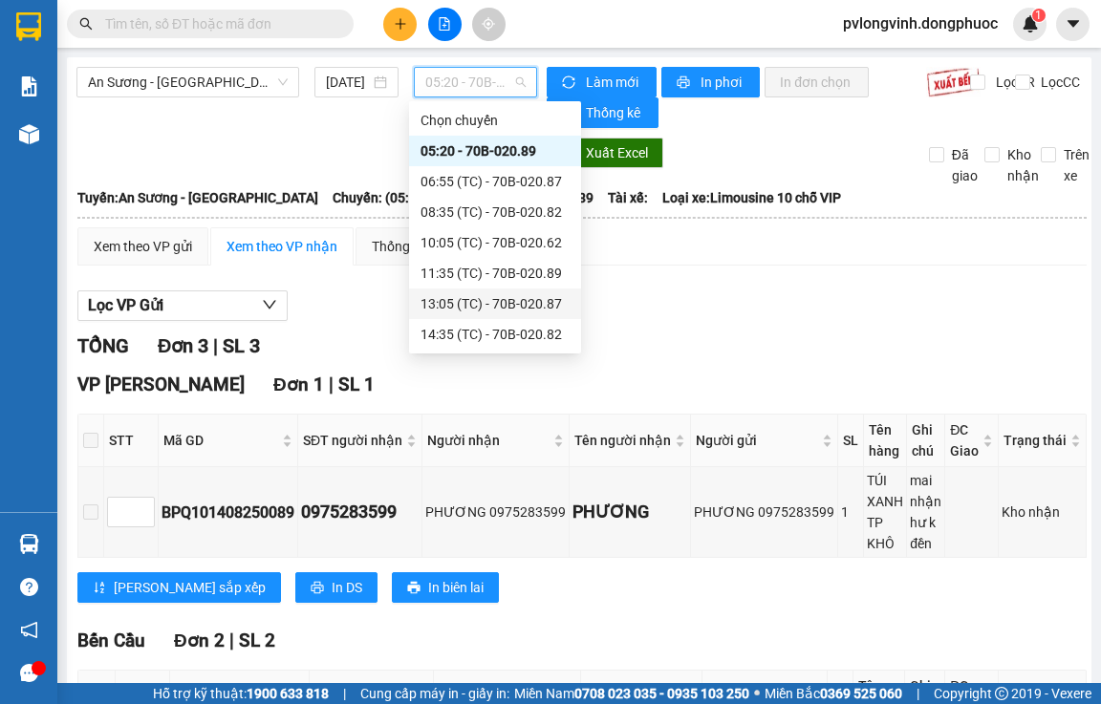
scroll to position [92, 0]
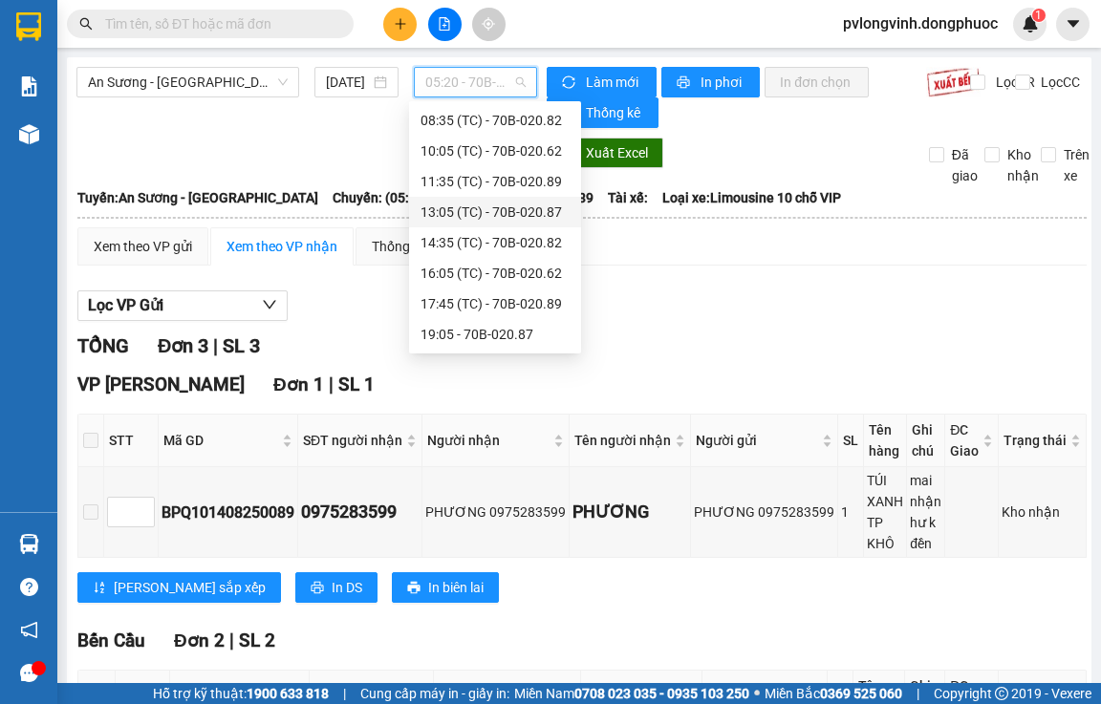
click at [518, 208] on div "13:05 (TC) - 70B-020.87" at bounding box center [494, 212] width 149 height 21
